Goal: Task Accomplishment & Management: Manage account settings

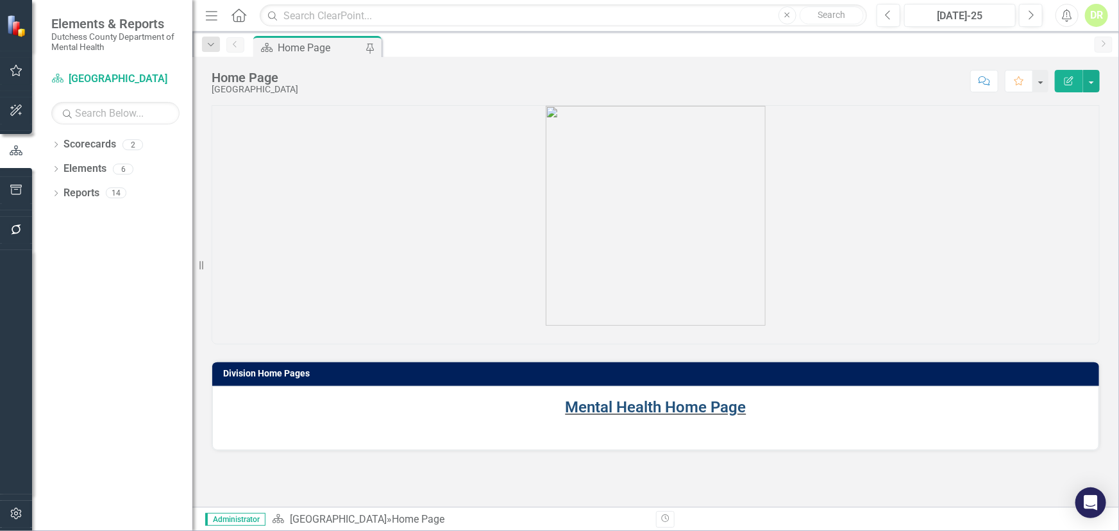
click at [603, 407] on link "Mental Health Home Page" at bounding box center [656, 407] width 181 height 18
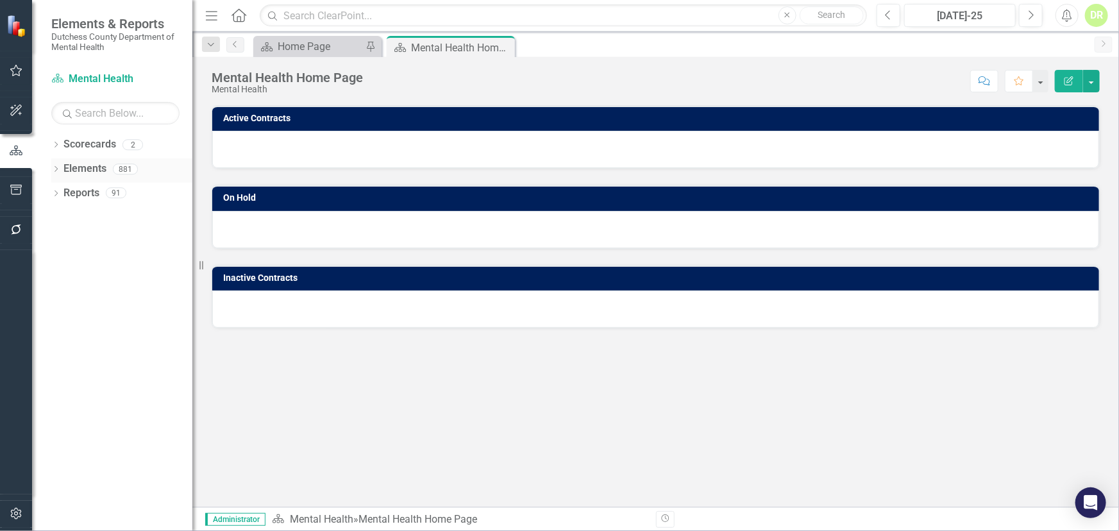
click at [78, 170] on link "Elements" at bounding box center [84, 169] width 43 height 15
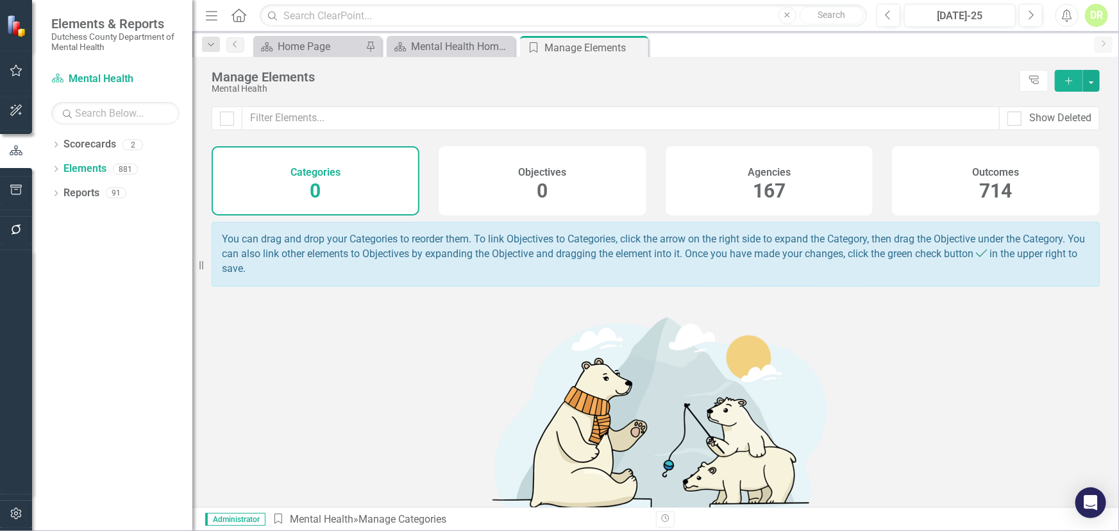
click at [754, 190] on span "167" at bounding box center [769, 191] width 33 height 22
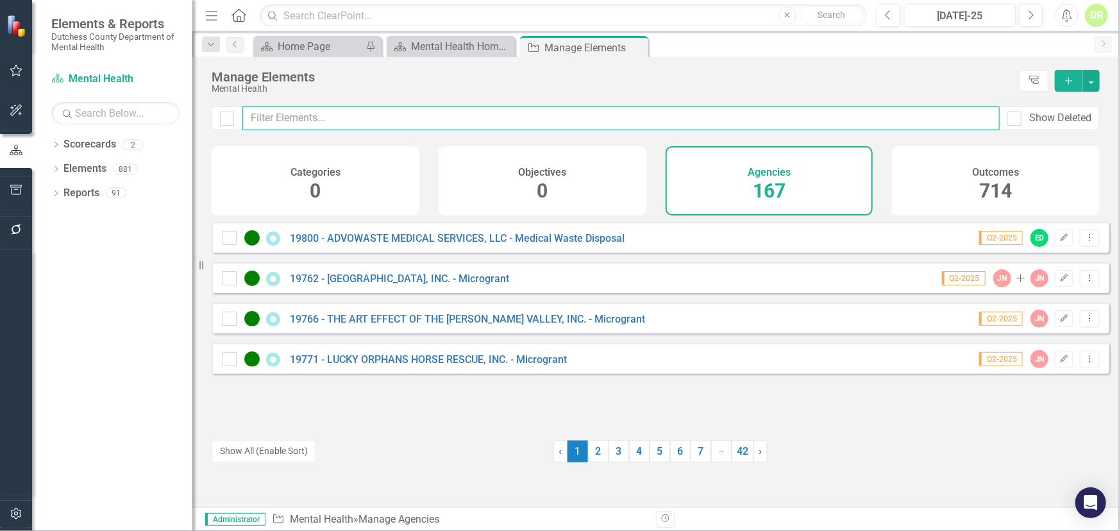
click at [269, 110] on input "text" at bounding box center [620, 118] width 757 height 24
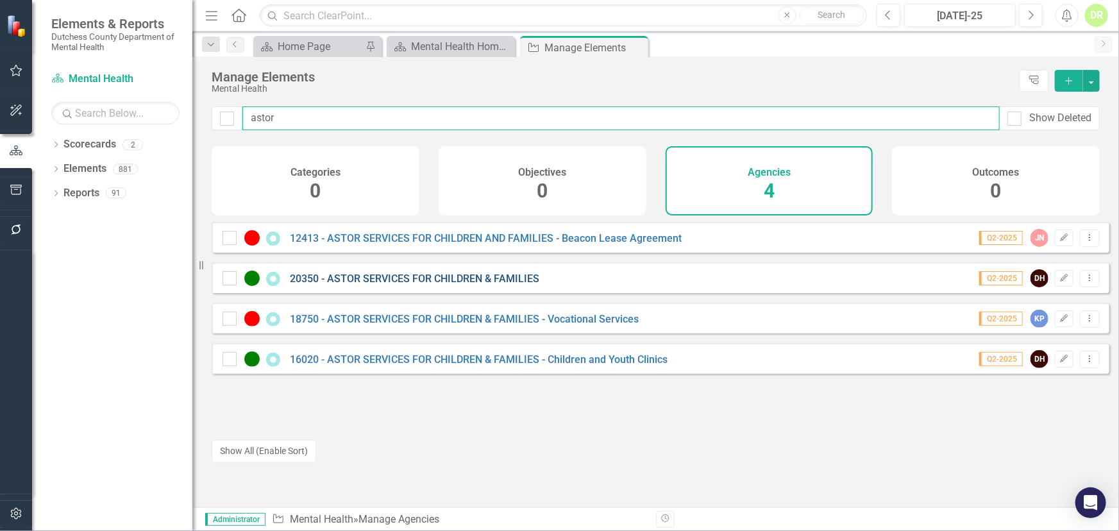
type input "astor"
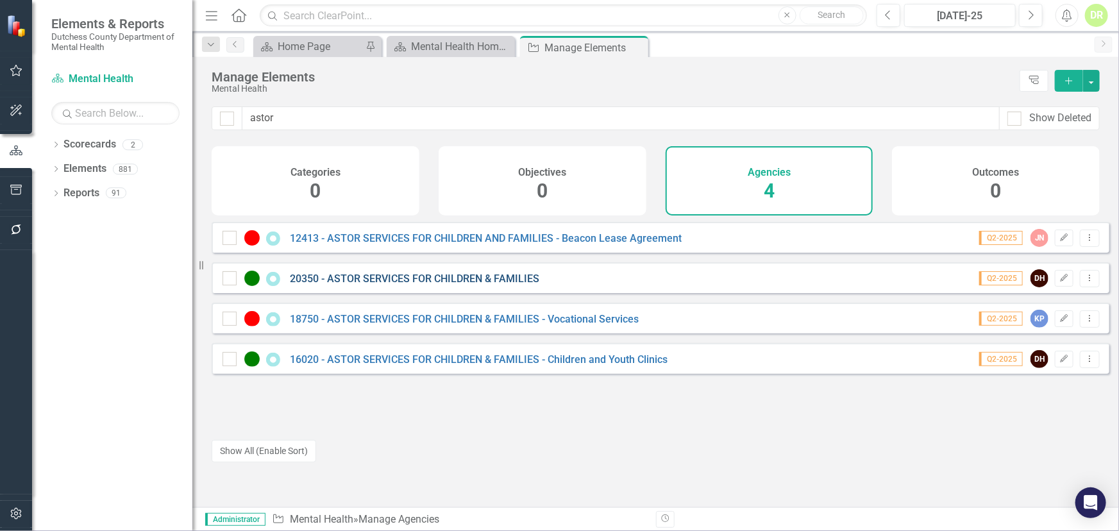
click at [400, 285] on link "20350 - ASTOR SERVICES FOR CHILDREN & FAMILIES" at bounding box center [415, 279] width 250 height 12
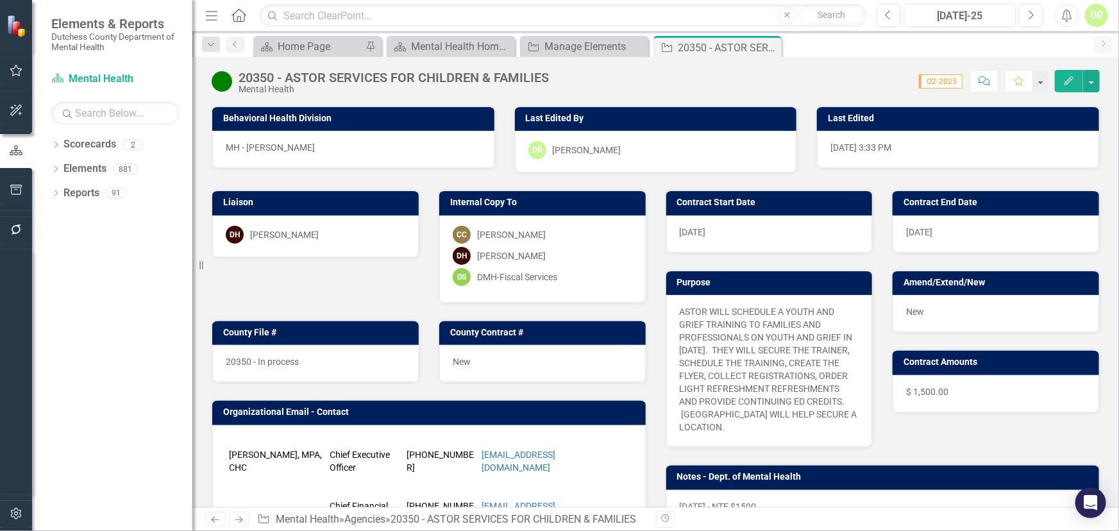
click at [423, 82] on div "20350 - ASTOR SERVICES FOR CHILDREN & FAMILIES Mental Health" at bounding box center [394, 83] width 310 height 24
click at [423, 81] on div "20350 - ASTOR SERVICES FOR CHILDREN & FAMILIES" at bounding box center [394, 78] width 310 height 14
click at [577, 76] on div "Score: N/A Q2-2025 Completed Comment Favorite Edit" at bounding box center [827, 81] width 545 height 22
click at [579, 73] on div "Score: N/A Q2-2025 Completed Comment Favorite Edit" at bounding box center [827, 81] width 545 height 22
click at [548, 76] on div "20350 - ASTOR SERVICES FOR CHILDREN & FAMILIES" at bounding box center [394, 78] width 310 height 14
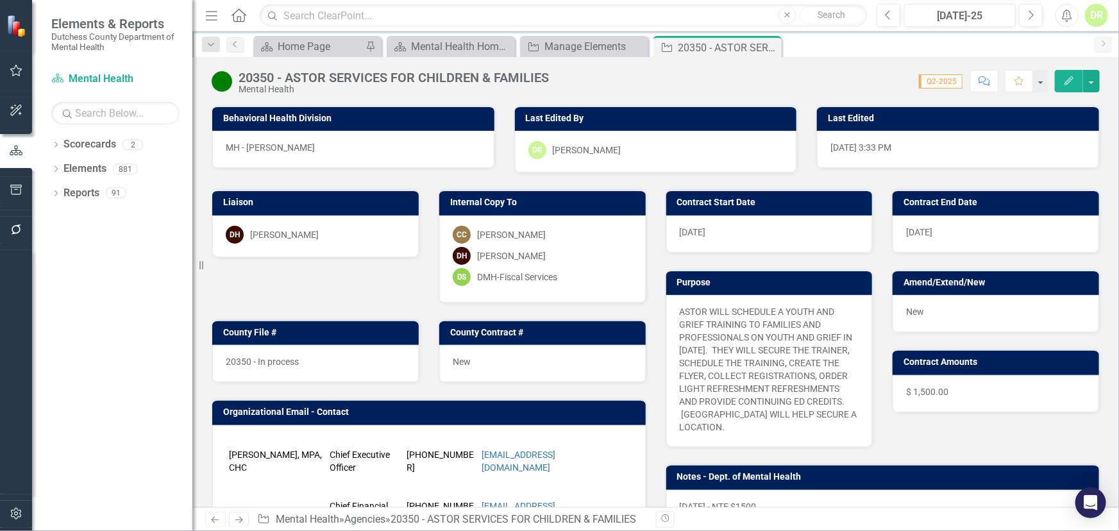
click at [548, 76] on div "20350 - ASTOR SERVICES FOR CHILDREN & FAMILIES" at bounding box center [394, 78] width 310 height 14
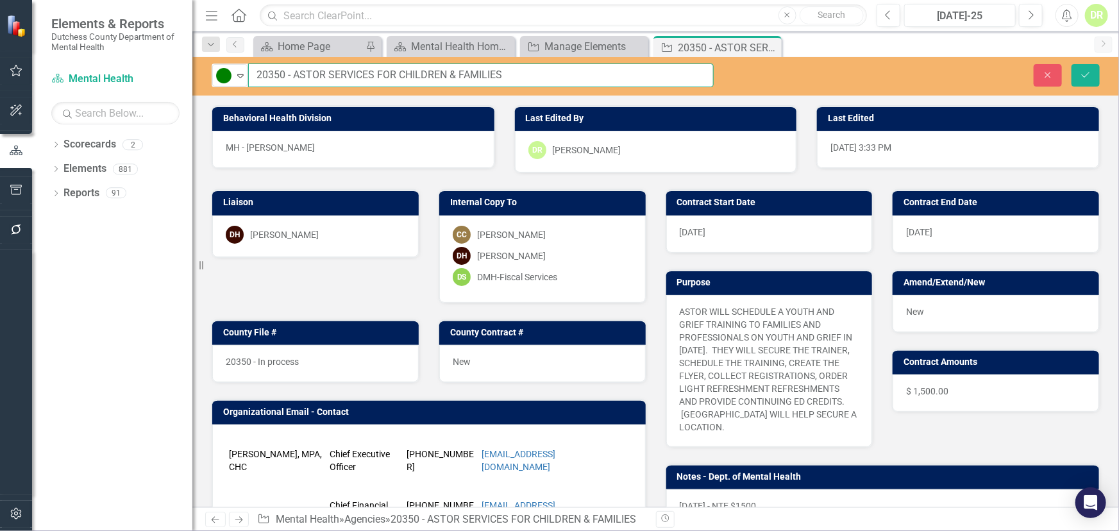
click at [575, 78] on input "20350 - ASTOR SERVICES FOR CHILDREN & FAMILIES" at bounding box center [481, 75] width 466 height 24
type input "20350 - ASTOR SERVICES FOR CHILDREN & FAMILIES - Grief Training"
click at [1092, 72] on button "Save" at bounding box center [1086, 75] width 28 height 22
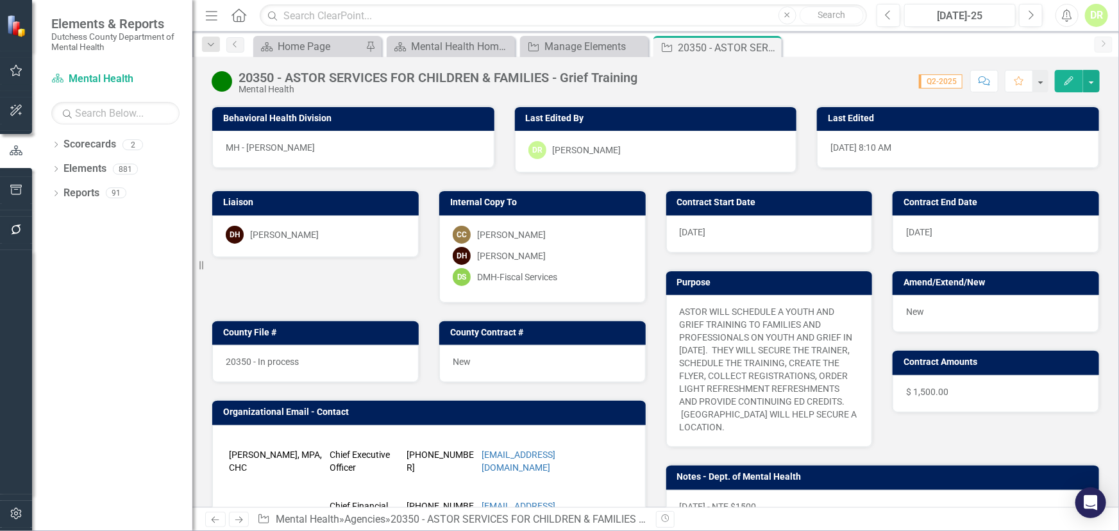
click at [985, 78] on icon "Comment" at bounding box center [985, 80] width 12 height 9
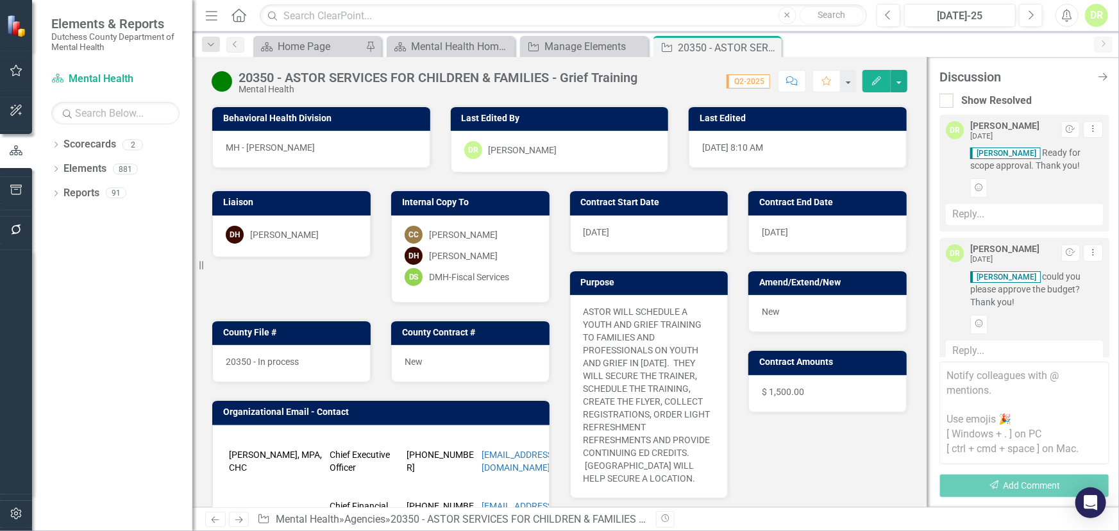
scroll to position [16, 0]
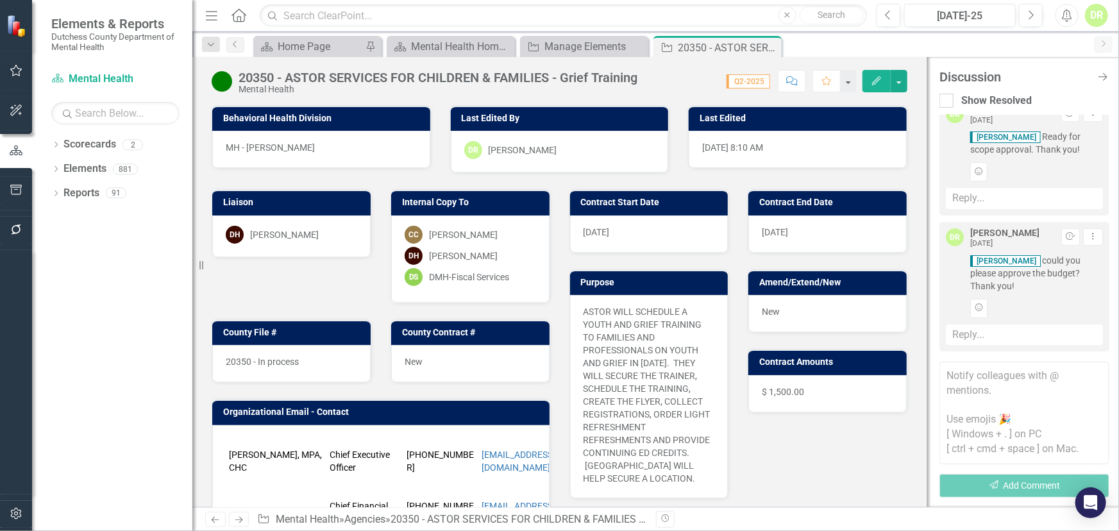
click at [951, 373] on textarea at bounding box center [1025, 413] width 170 height 103
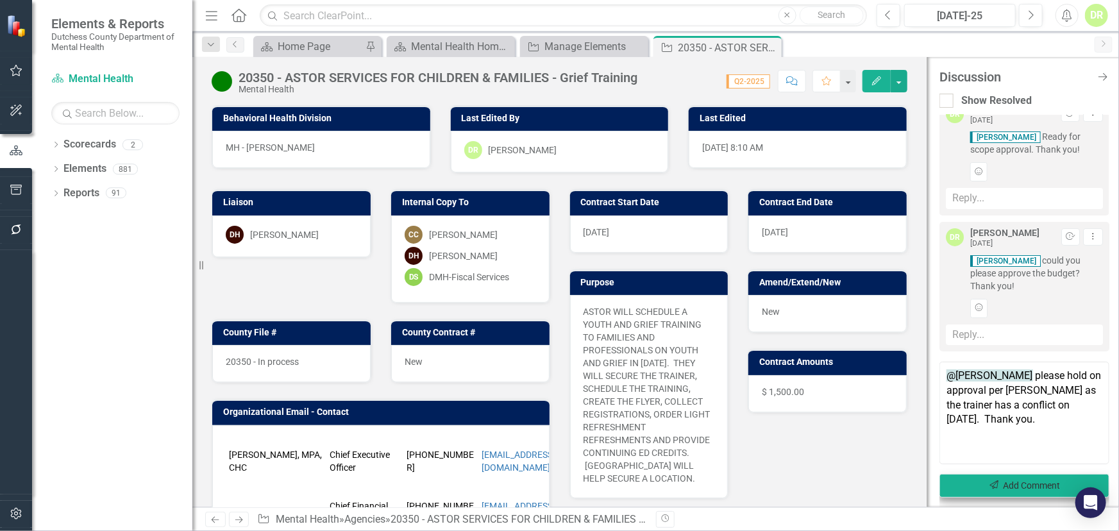
type textarea "@[PERSON_NAME] please hold on approval per [PERSON_NAME] as the trainer has a c…"
click at [1045, 486] on button "Send Add Comment" at bounding box center [1025, 486] width 170 height 24
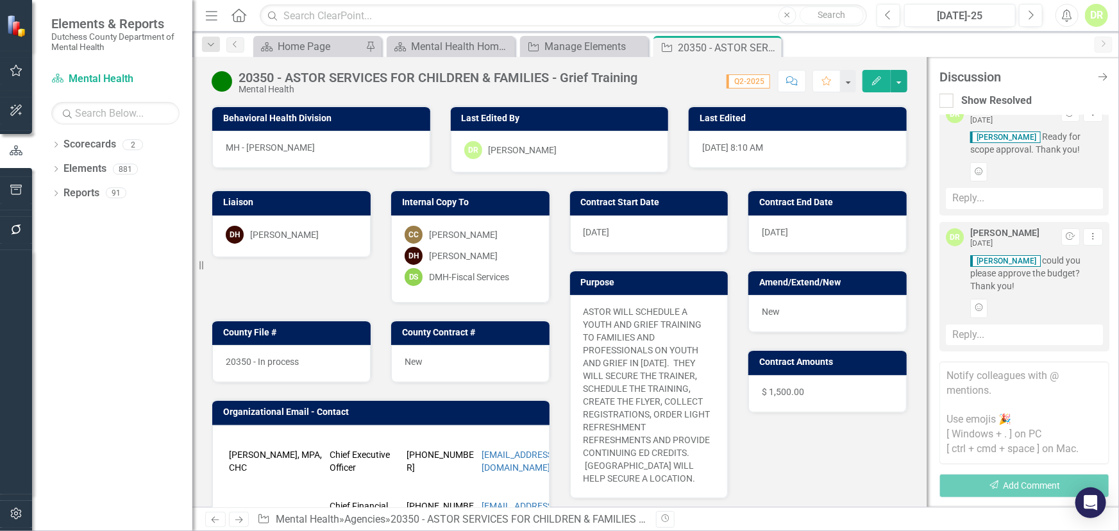
scroll to position [165, 0]
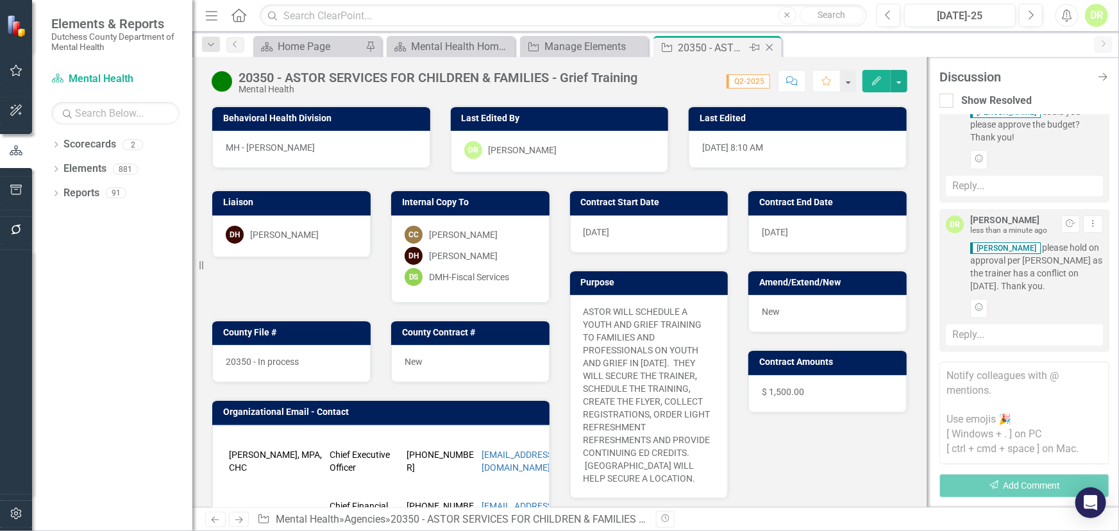
click at [770, 46] on icon at bounding box center [769, 47] width 7 height 7
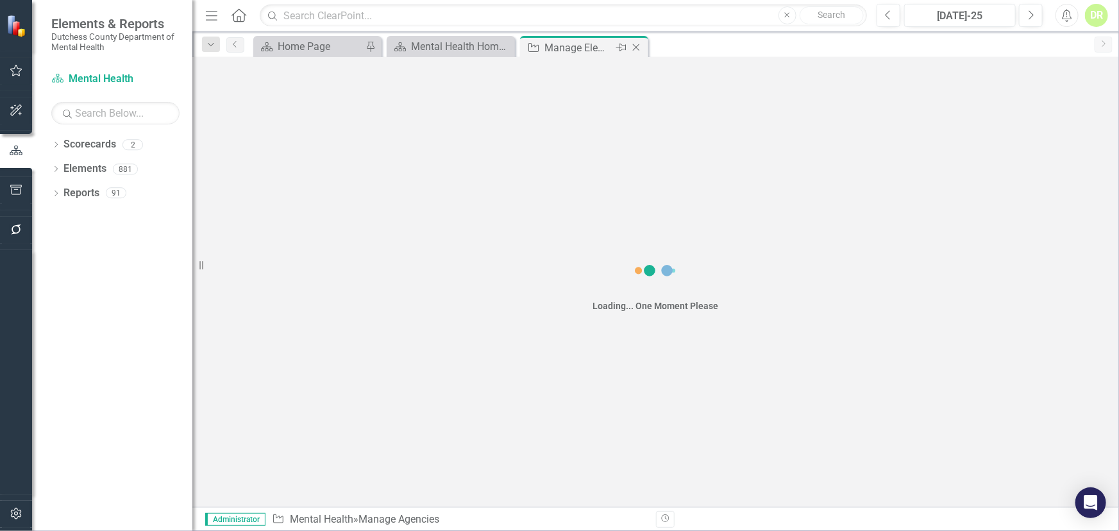
click at [575, 47] on div "Manage Elements" at bounding box center [579, 48] width 69 height 16
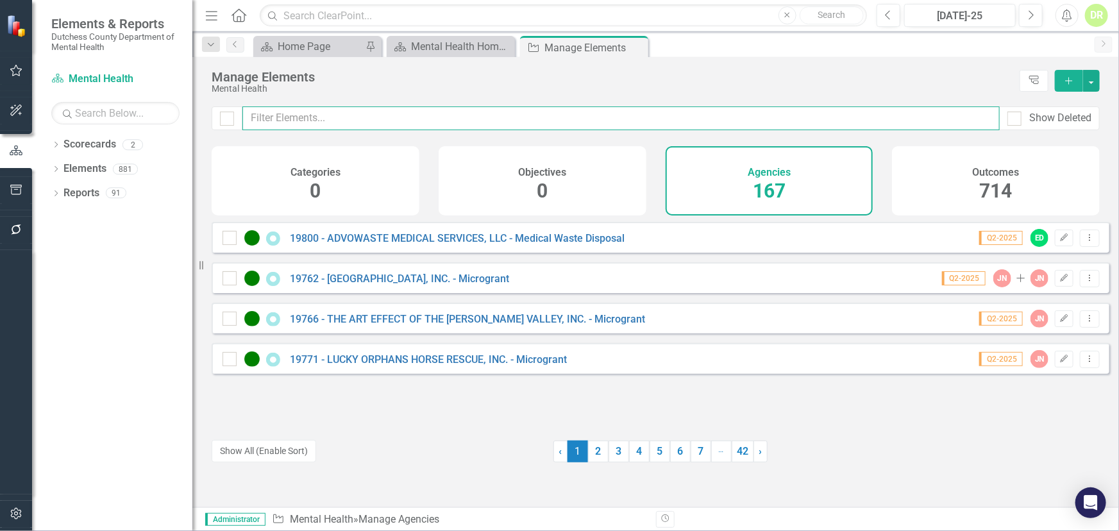
click at [350, 111] on input "text" at bounding box center [620, 118] width 757 height 24
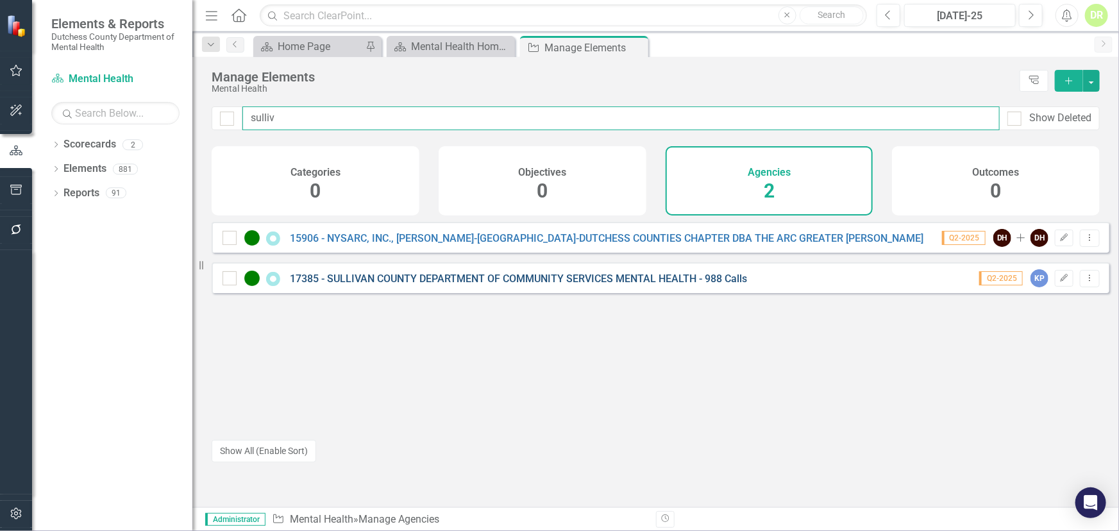
type input "sulliv"
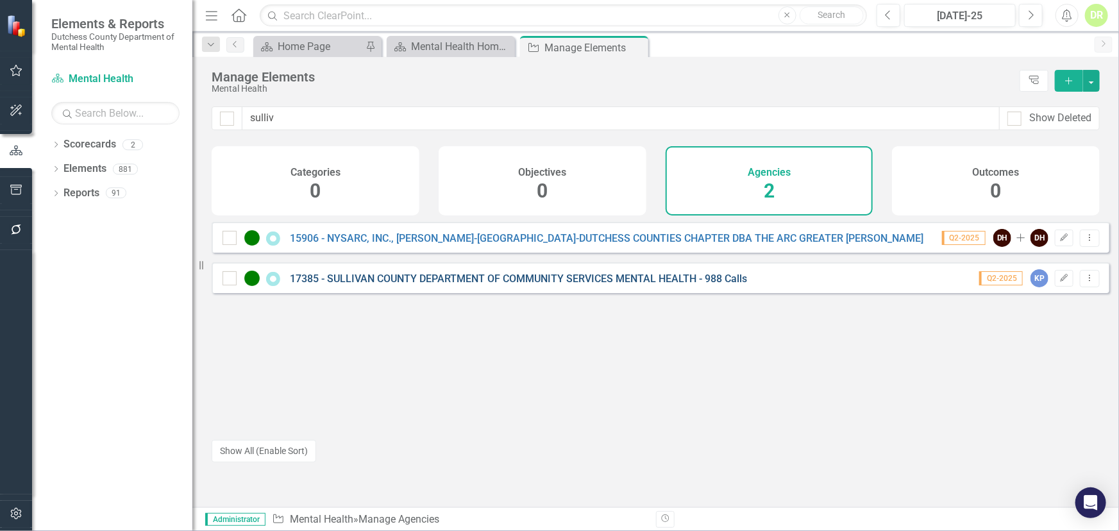
click at [433, 285] on link "17385 - SULLIVAN COUNTY DEPARTMENT OF COMMUNITY SERVICES MENTAL HEALTH - 988 Ca…" at bounding box center [518, 279] width 457 height 12
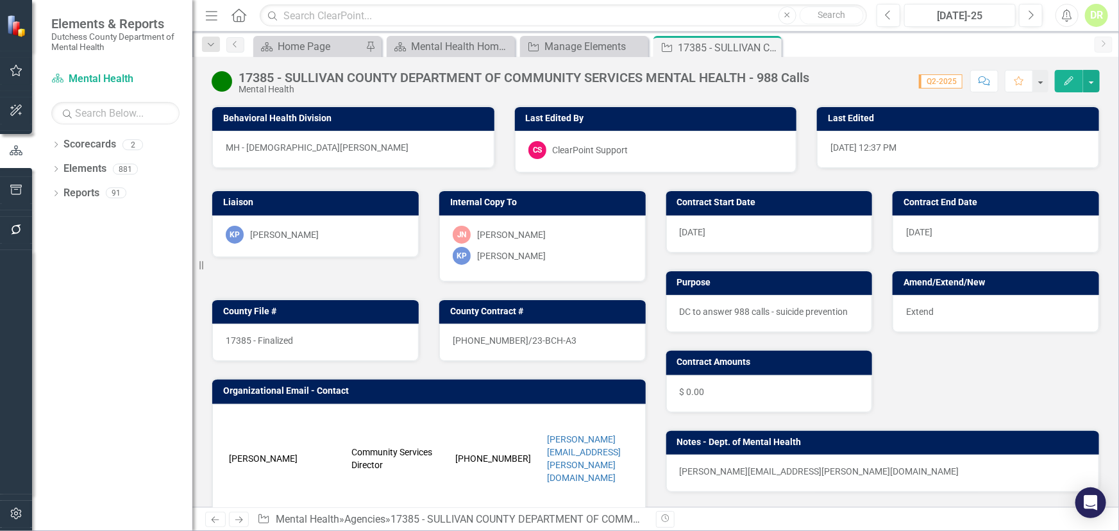
scroll to position [466, 0]
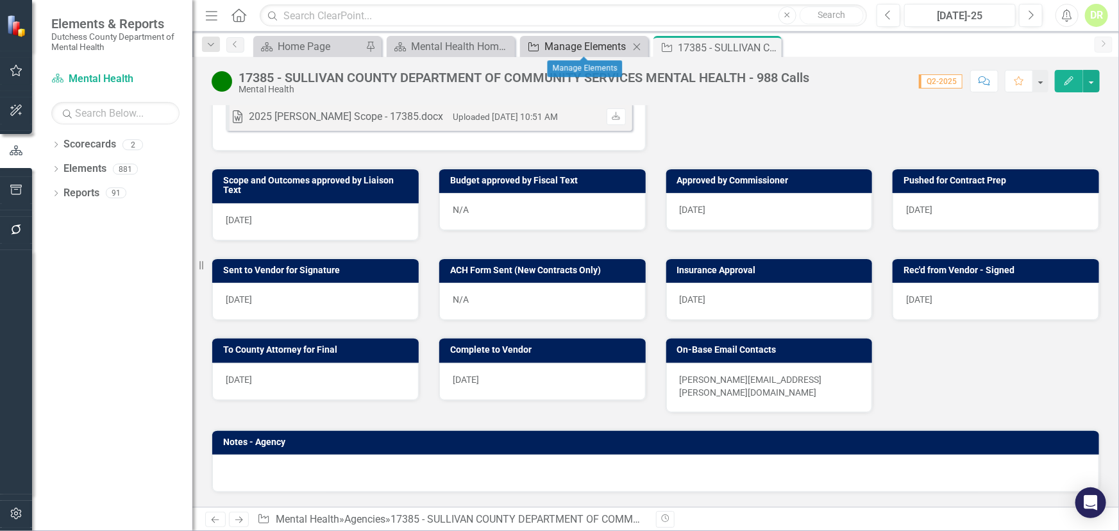
click at [569, 47] on div "Manage Elements" at bounding box center [587, 46] width 85 height 16
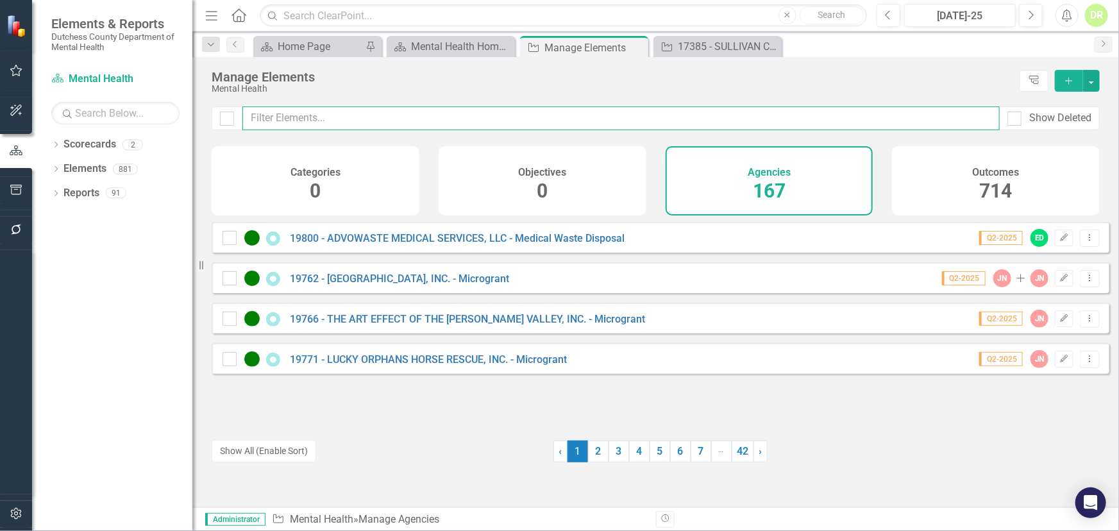
click at [378, 121] on input "text" at bounding box center [620, 118] width 757 height 24
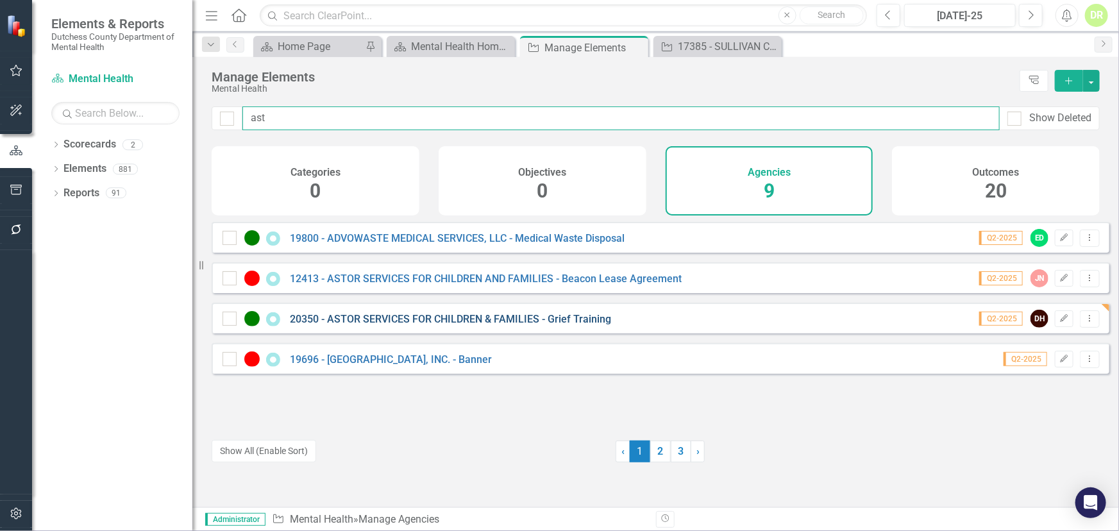
type input "ast"
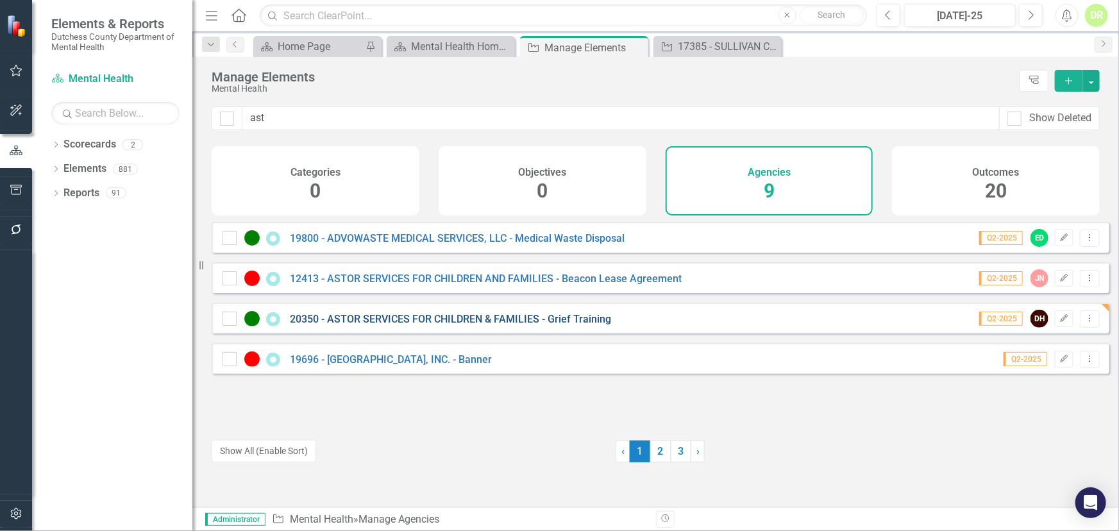
click at [388, 325] on link "20350 - ASTOR SERVICES FOR CHILDREN & FAMILIES - Grief Training" at bounding box center [450, 319] width 321 height 12
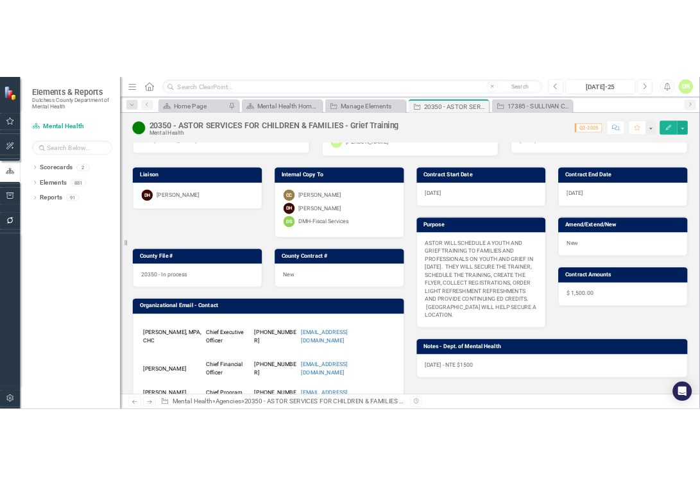
scroll to position [116, 0]
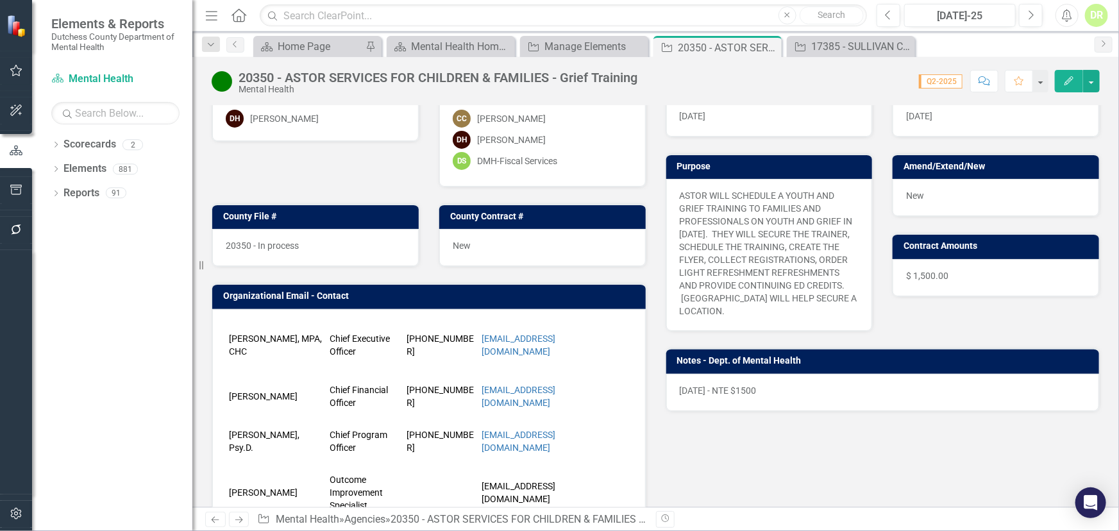
drag, startPoint x: 774, startPoint y: 44, endPoint x: 827, endPoint y: 45, distance: 53.9
click at [0, 0] on icon "Close" at bounding box center [0, 0] width 0 height 0
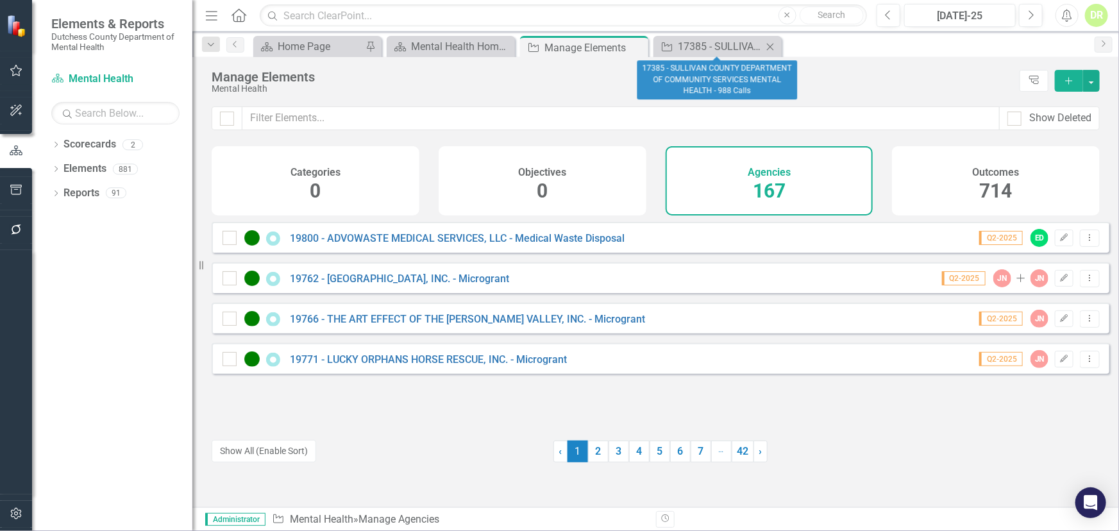
click at [775, 44] on icon "Close" at bounding box center [770, 47] width 13 height 10
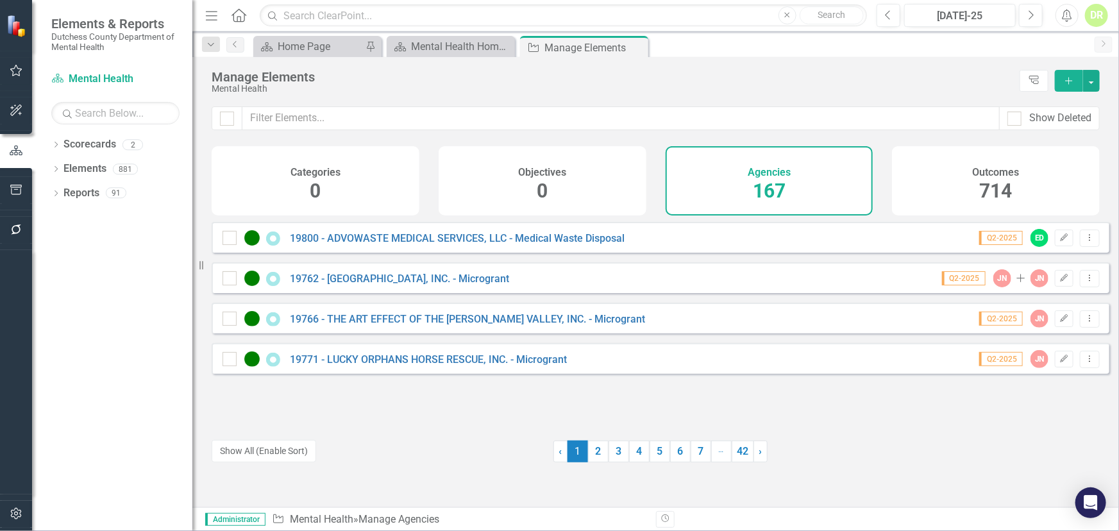
drag, startPoint x: 518, startPoint y: 105, endPoint x: 517, endPoint y: 114, distance: 9.6
click at [518, 108] on div "Manage Elements Mental Health Tree Explorer Add Show Deleted Categories 0 Objec…" at bounding box center [655, 282] width 927 height 450
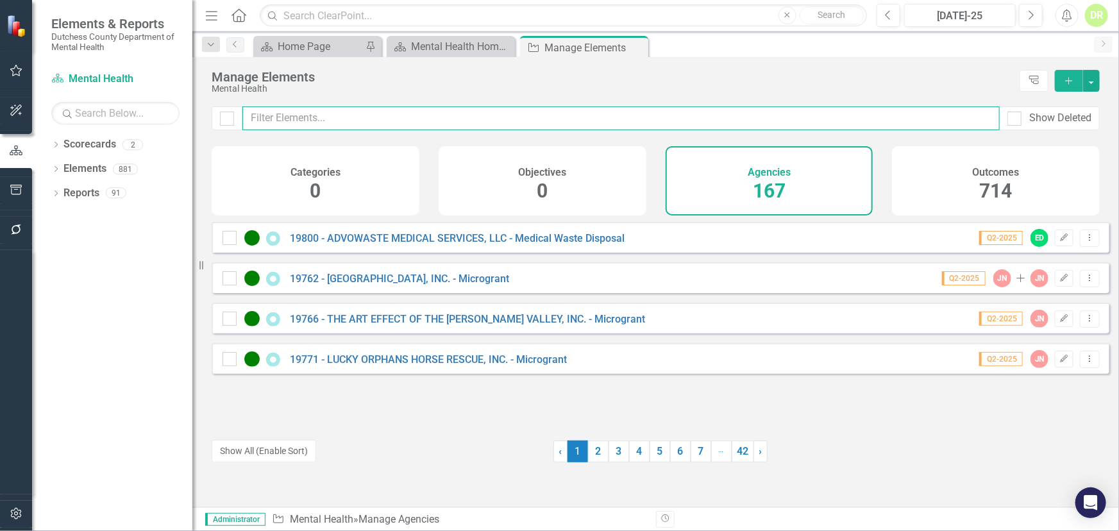
click at [498, 123] on input "text" at bounding box center [620, 118] width 757 height 24
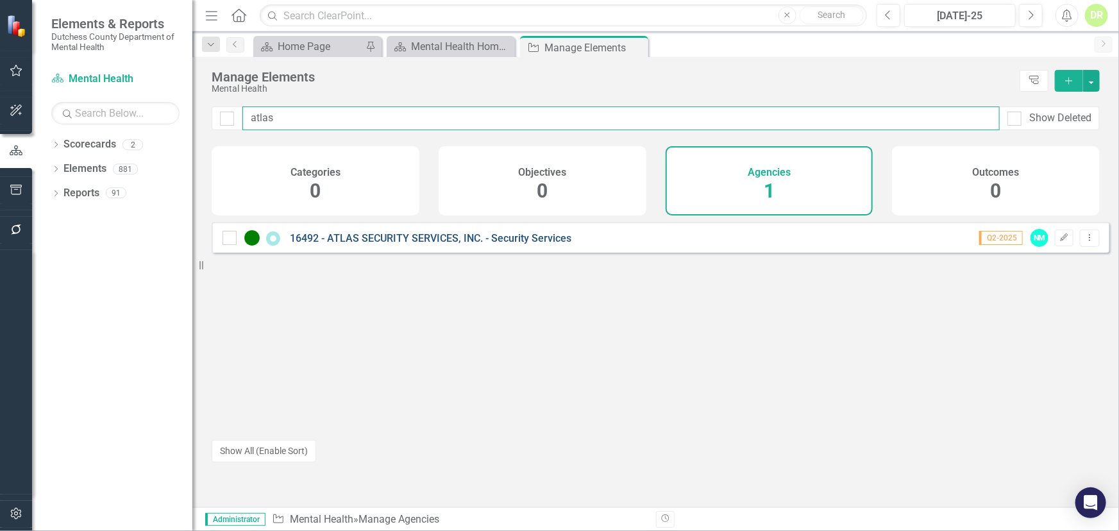
type input "atlas"
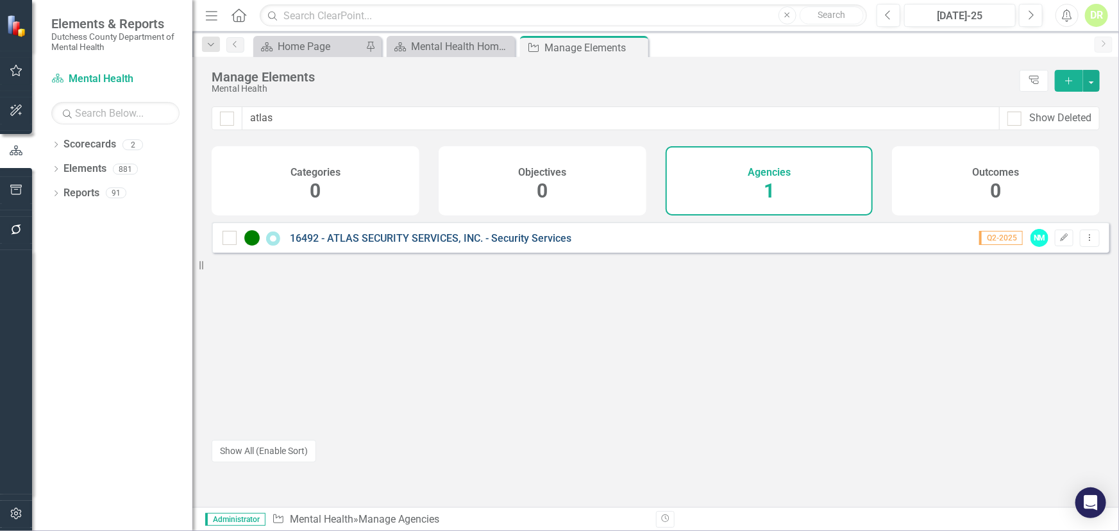
click at [412, 244] on link "16492 - ATLAS SECURITY SERVICES, INC. - Security Services" at bounding box center [431, 238] width 282 height 12
